Goal: Transaction & Acquisition: Purchase product/service

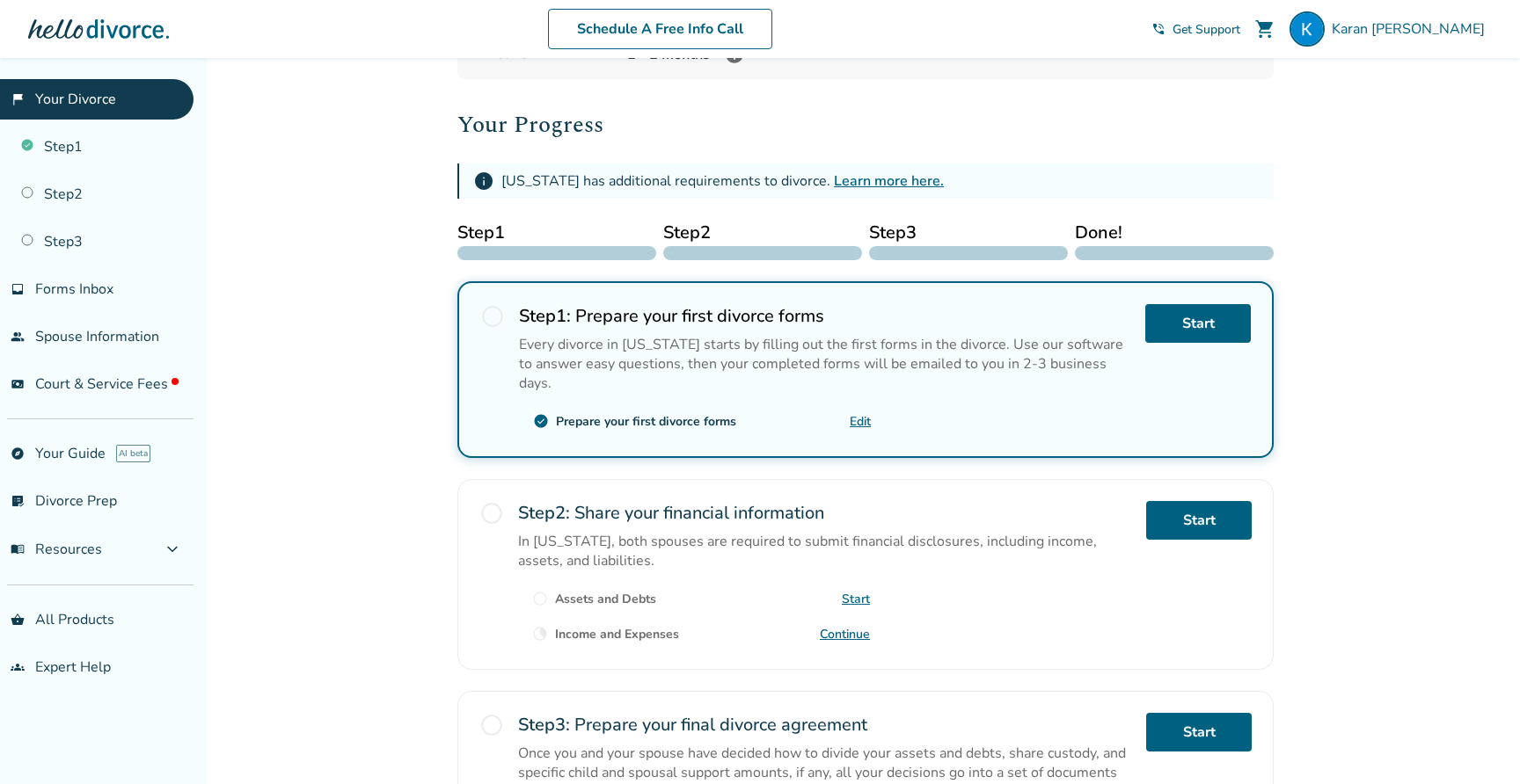
scroll to position [206, 0]
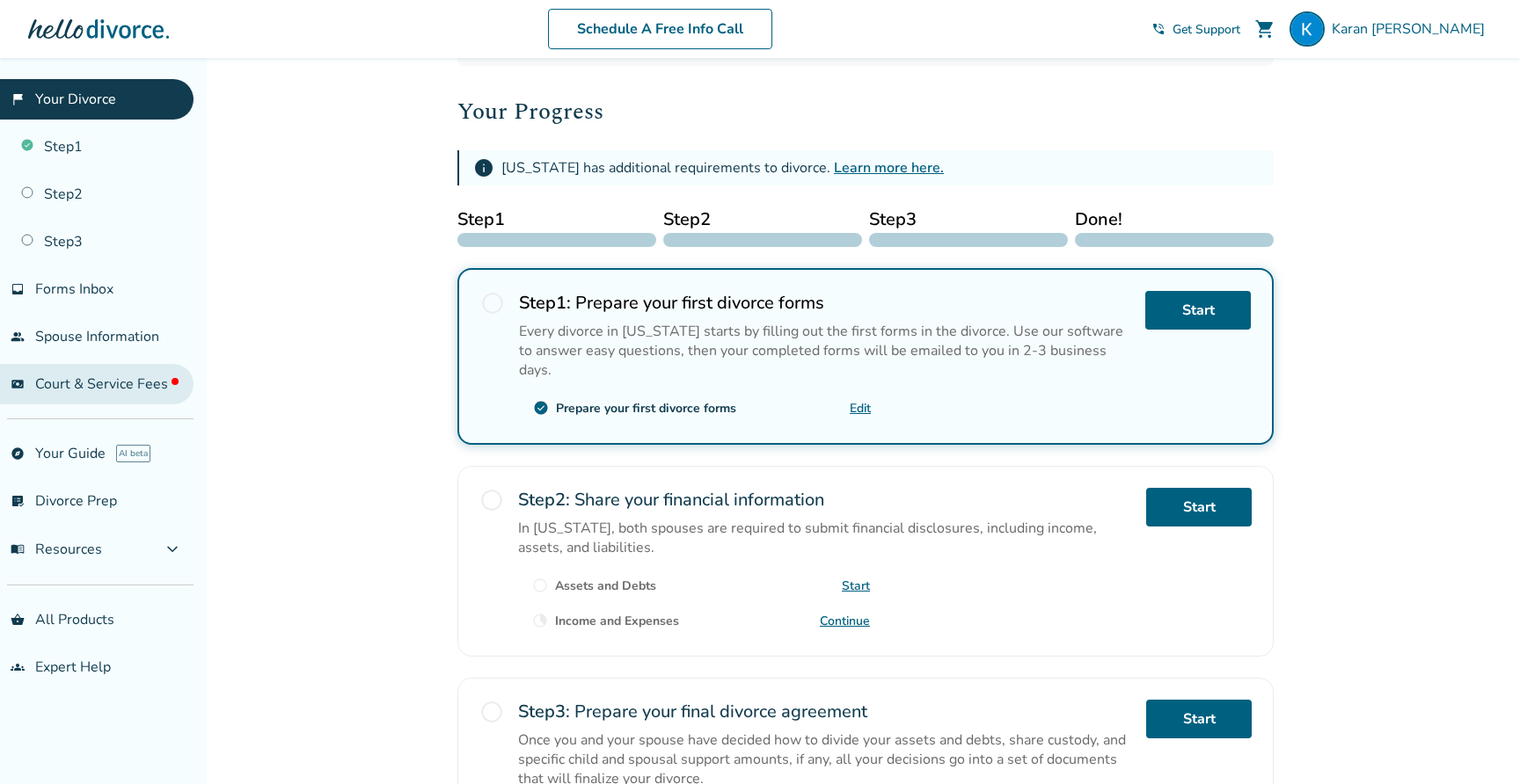
click at [102, 374] on span "Court & Service Fees" at bounding box center [107, 383] width 144 height 19
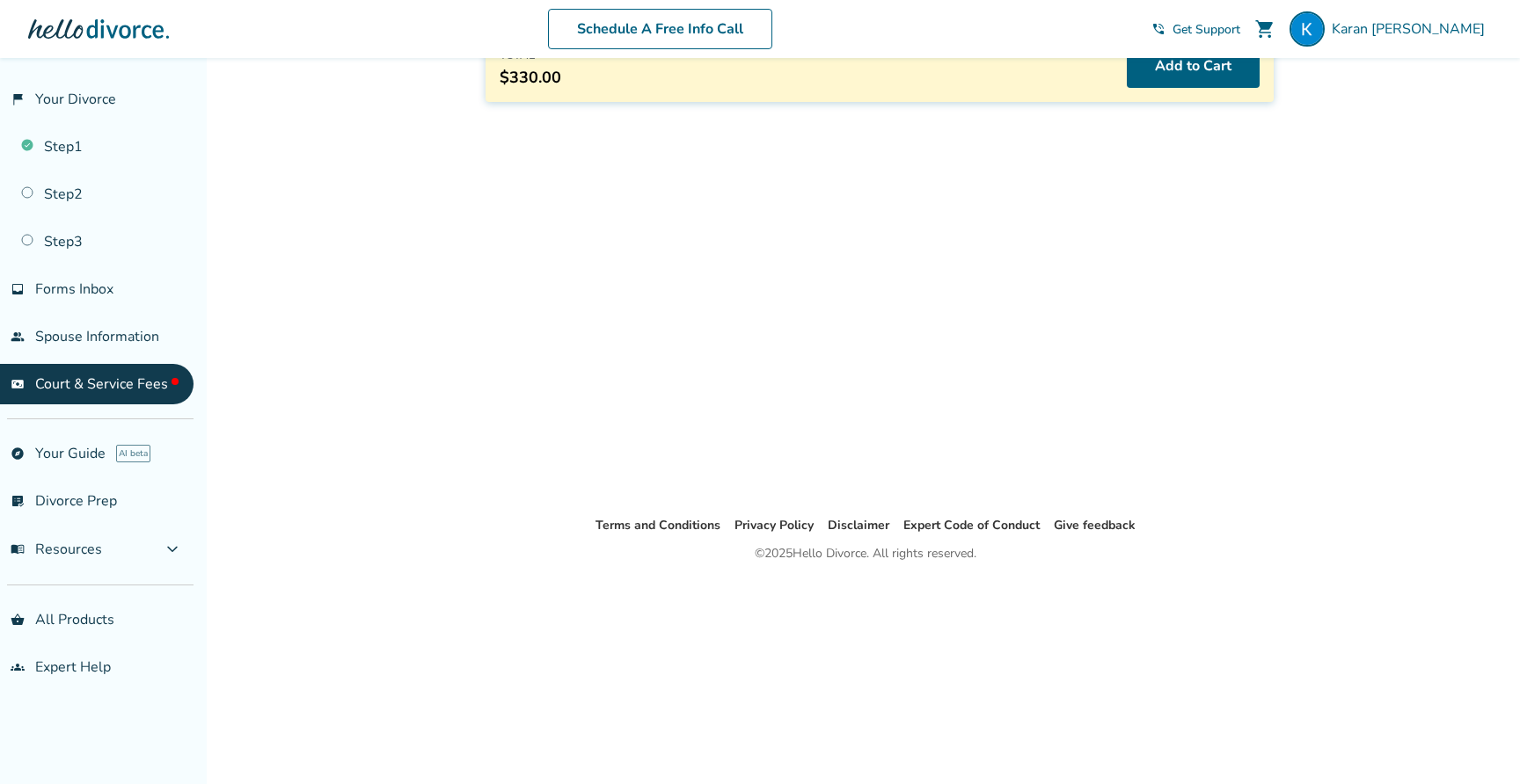
scroll to position [58, 0]
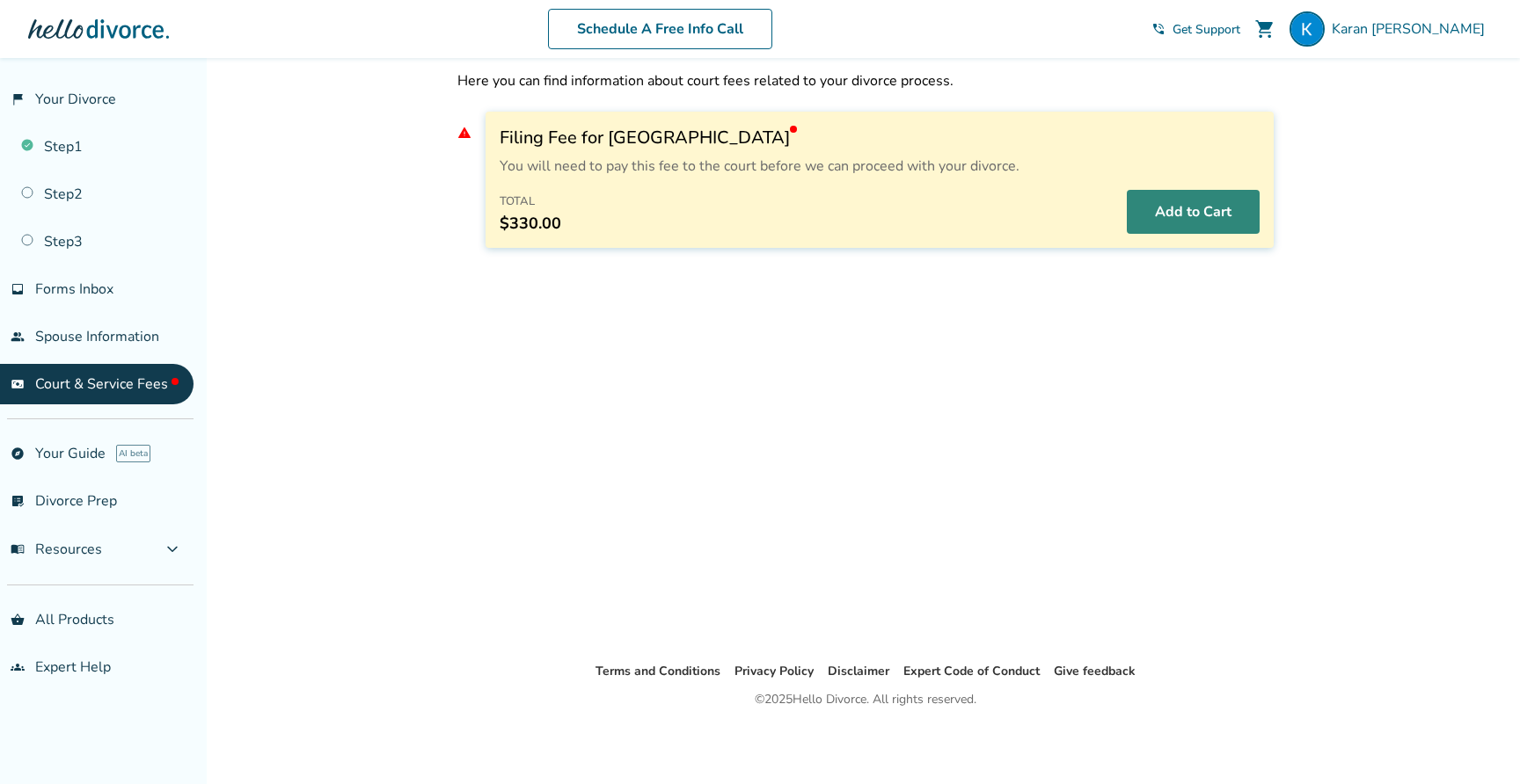
click at [1195, 208] on button "Add to Cart" at bounding box center [1192, 211] width 133 height 44
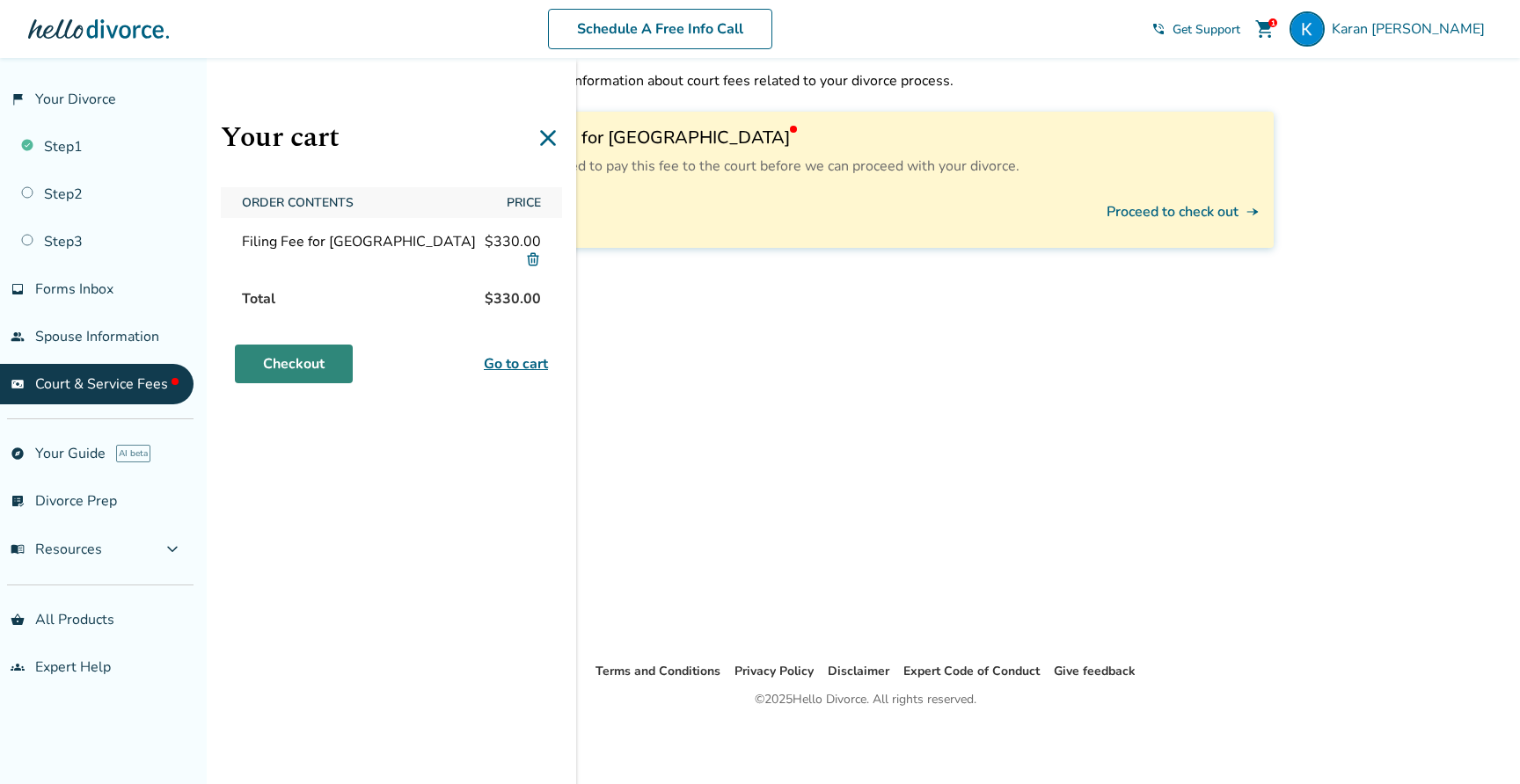
click at [320, 373] on link "Checkout" at bounding box center [293, 364] width 118 height 39
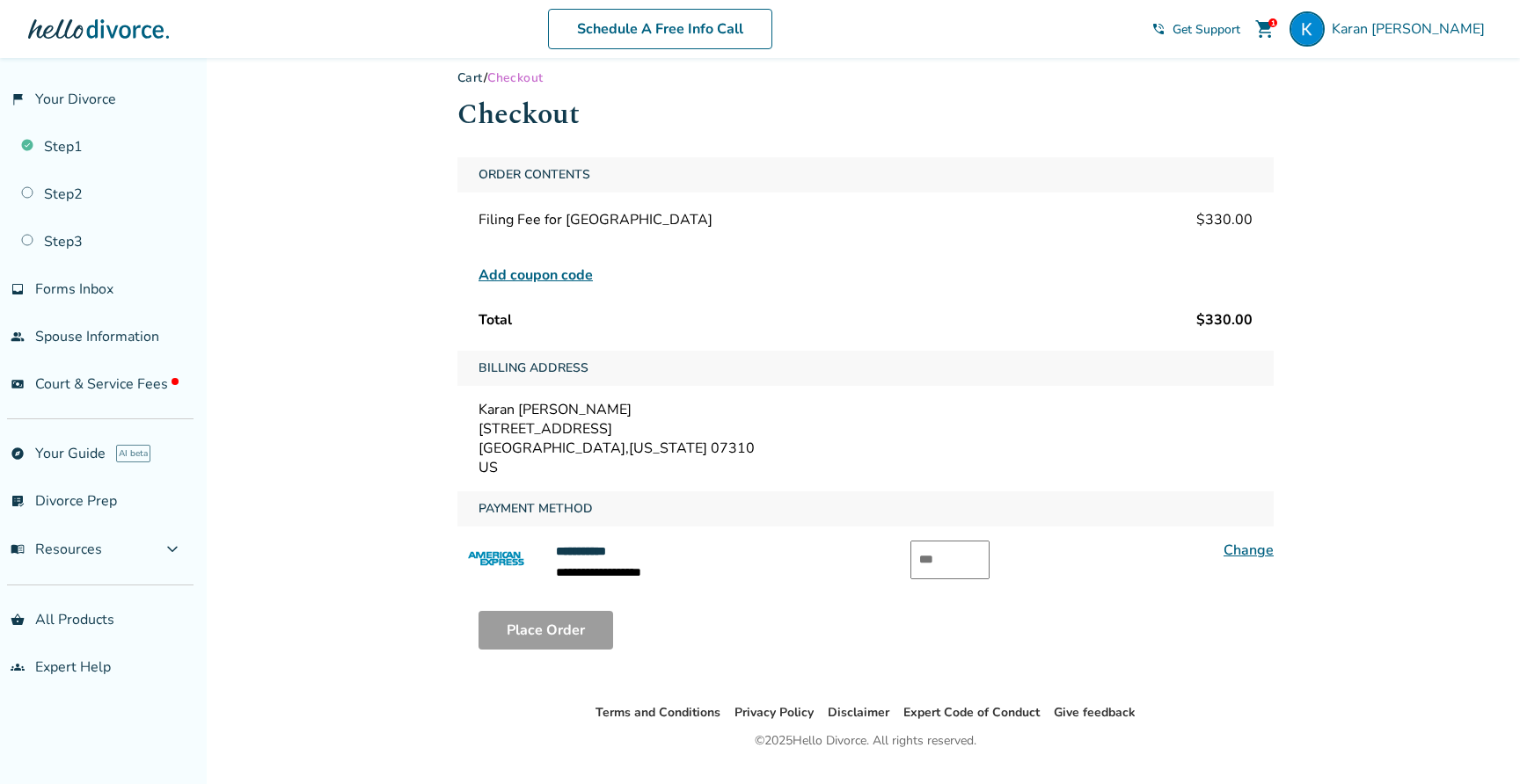
scroll to position [5, 0]
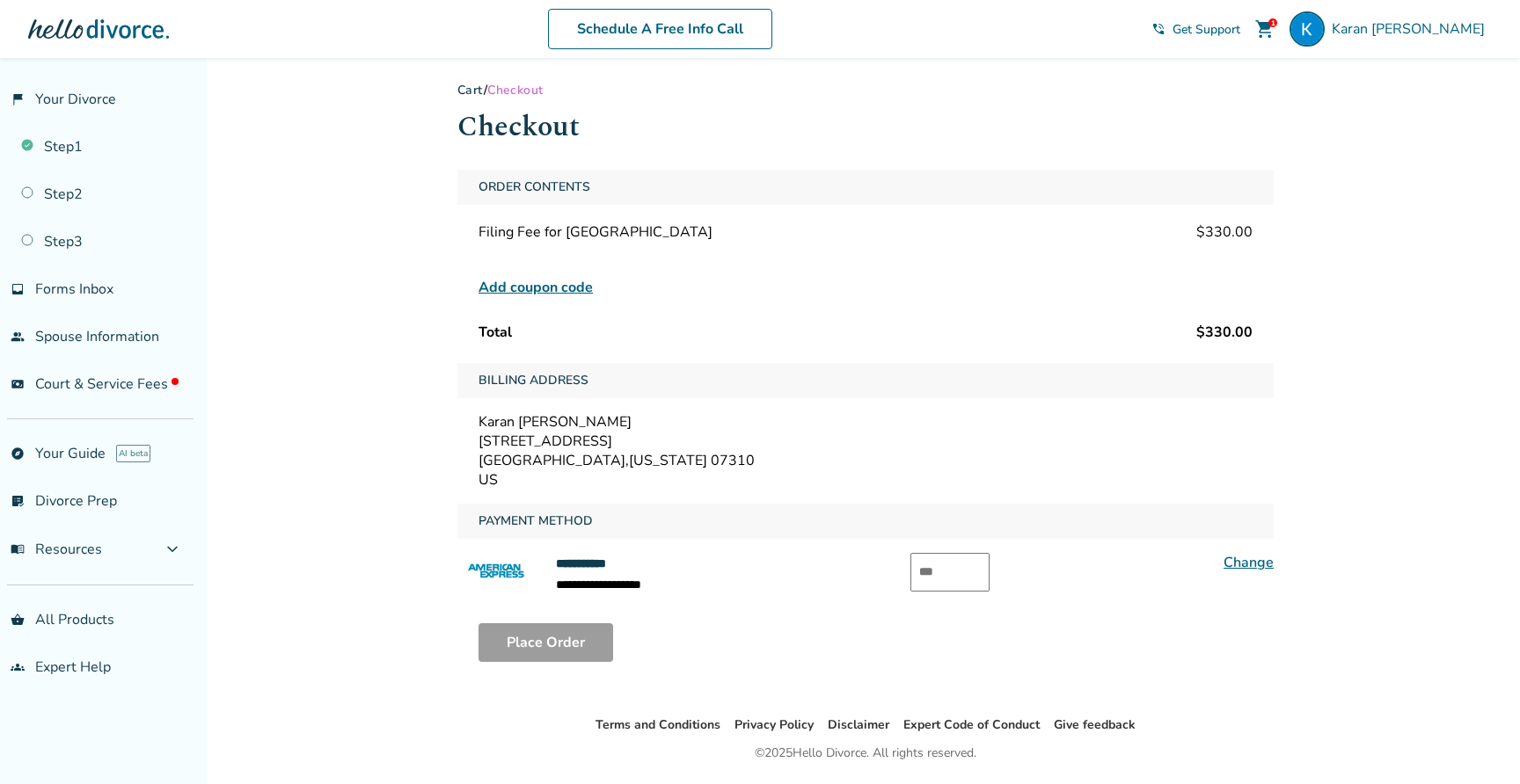
click at [941, 557] on input "text" at bounding box center [950, 572] width 79 height 39
type input "****"
click at [586, 636] on button "Place Order" at bounding box center [545, 642] width 134 height 39
